Goal: Go to known website: Access a specific website the user already knows

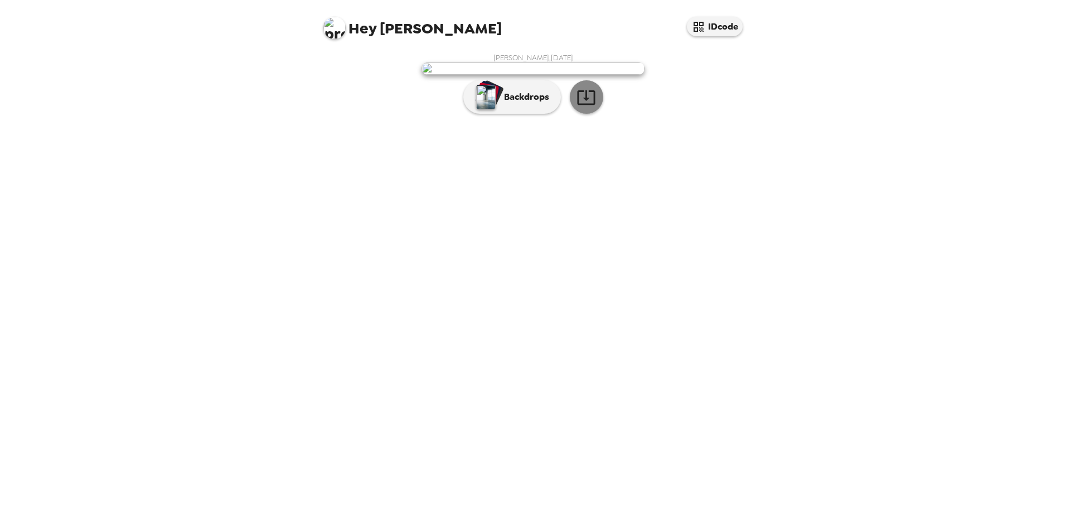
click at [583, 107] on icon "button" at bounding box center [586, 98] width 20 height 20
